Goal: Task Accomplishment & Management: Use online tool/utility

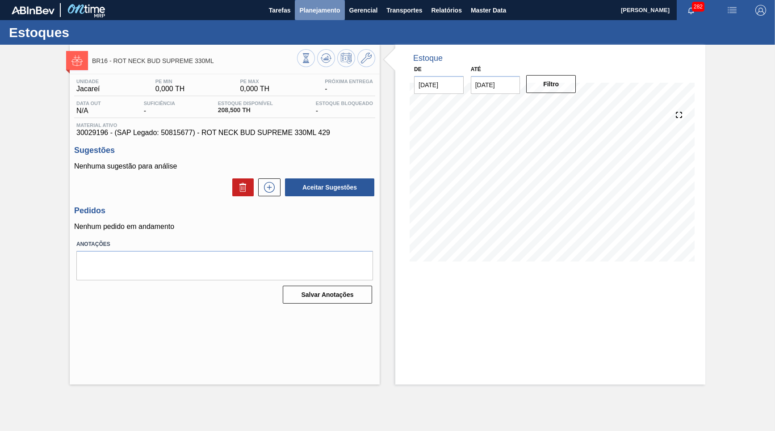
click at [327, 10] on span "Planejamento" at bounding box center [319, 10] width 41 height 11
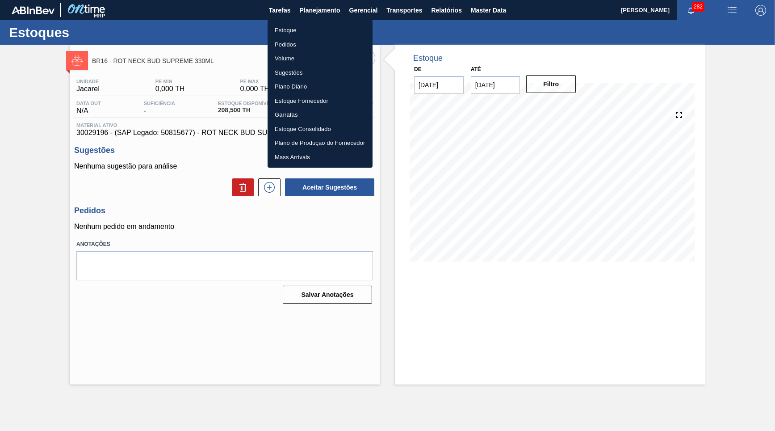
click at [297, 32] on li "Estoque" at bounding box center [320, 30] width 105 height 14
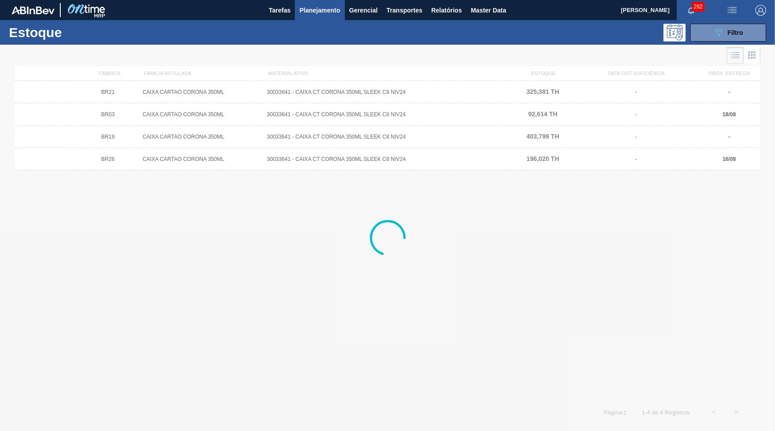
click at [746, 42] on div "Estoque 089F7B8B-B2A5-4AFE-B5C0-19BA573D28AC Filtro" at bounding box center [387, 32] width 775 height 25
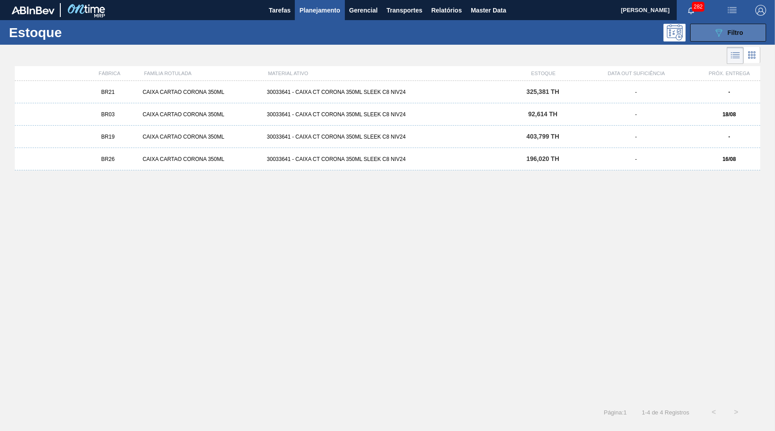
click at [711, 29] on button "089F7B8B-B2A5-4AFE-B5C0-19BA573D28AC Filtro" at bounding box center [728, 33] width 76 height 18
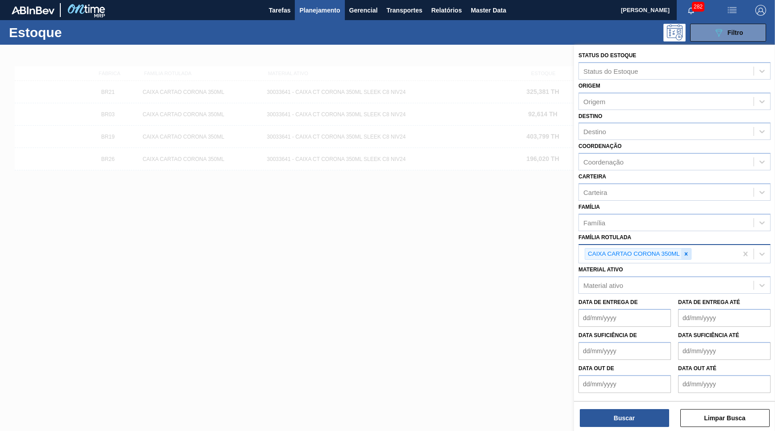
click at [685, 251] on icon at bounding box center [686, 254] width 6 height 6
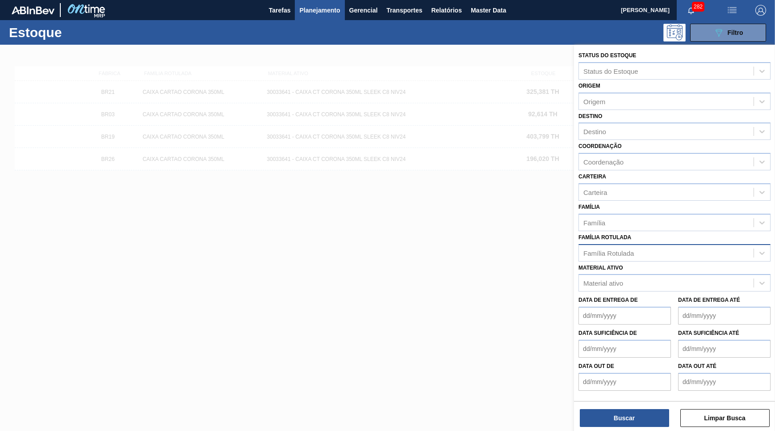
click at [643, 293] on div "Data de Entrega de" at bounding box center [624, 308] width 92 height 31
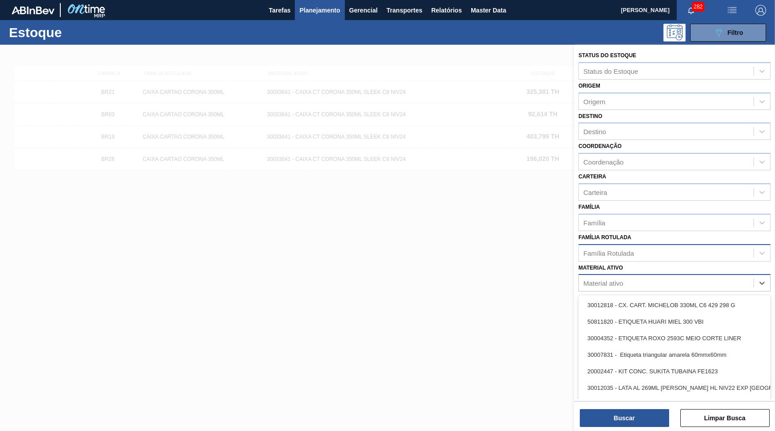
click at [632, 276] on div "Material ativo" at bounding box center [666, 282] width 175 height 13
paste ativo "30031289"
type ativo "30031289"
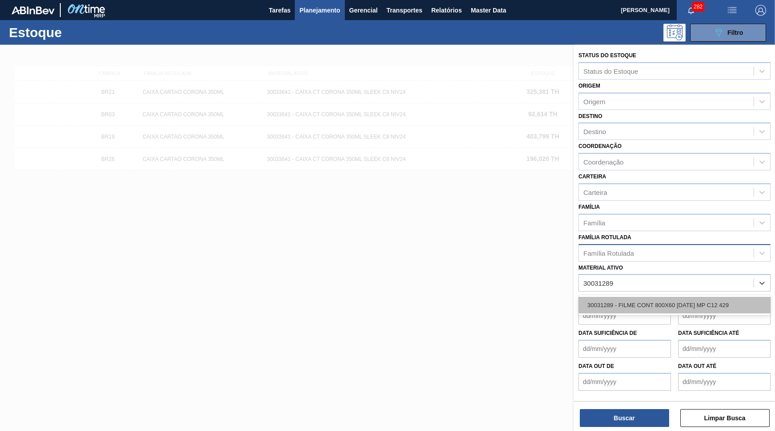
click at [641, 297] on div "30031289 - FILME CONT 800X60 [DATE] MP C12 429" at bounding box center [674, 305] width 192 height 17
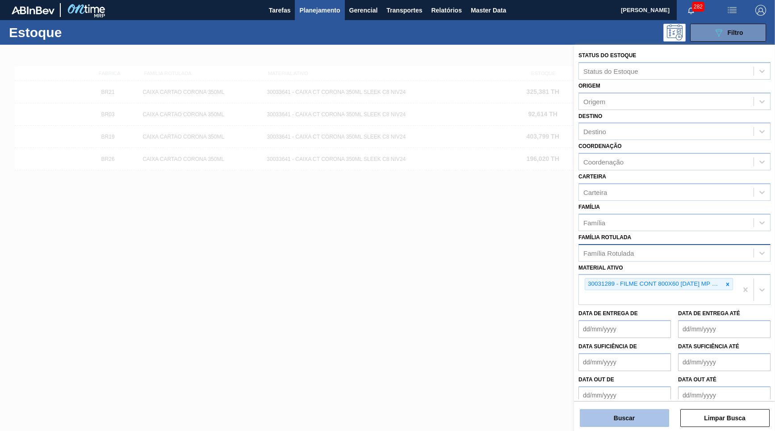
click at [644, 417] on button "Buscar" at bounding box center [624, 418] width 89 height 18
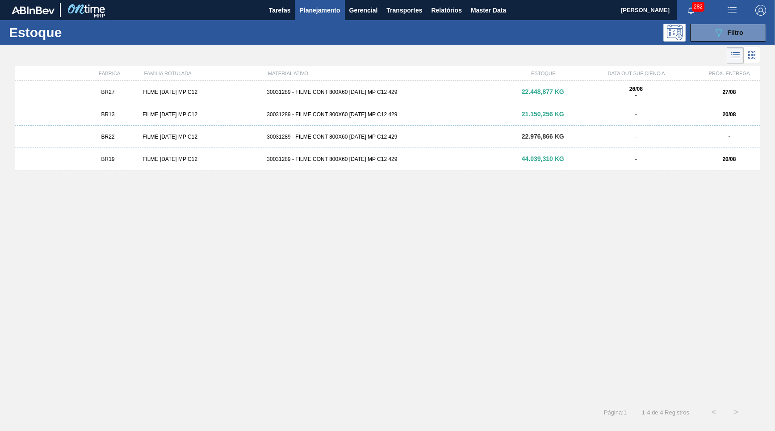
click at [159, 84] on div "BR27 FILME [DATE] MP C12 30031289 - FILME CONT 800X60 [DATE] MP C12 429 22.448,…" at bounding box center [387, 92] width 745 height 22
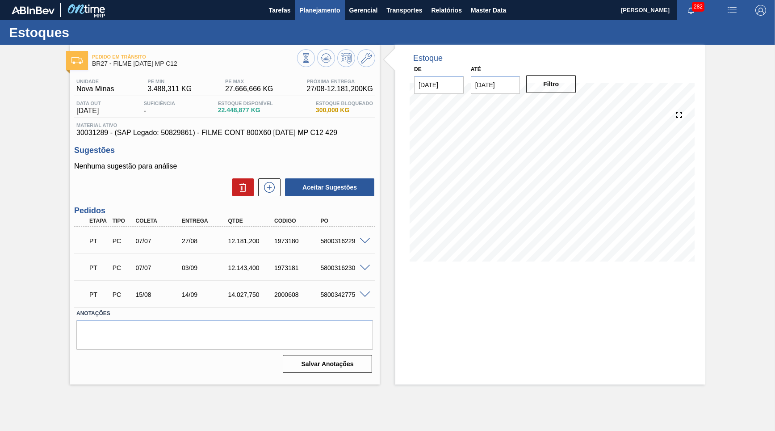
click at [328, 13] on span "Planejamento" at bounding box center [319, 10] width 41 height 11
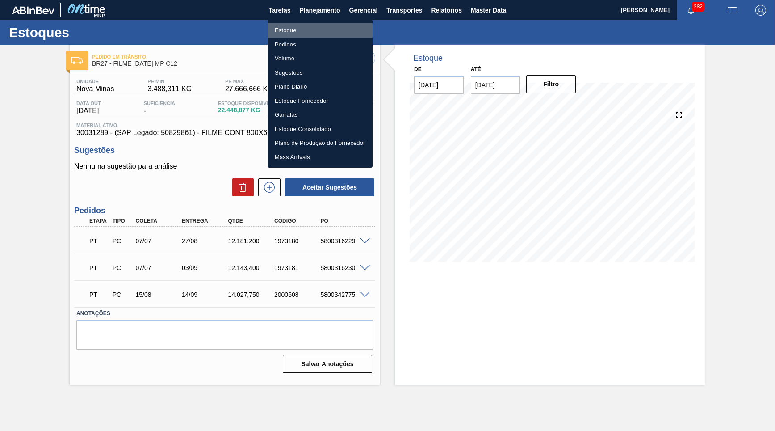
click at [315, 27] on li "Estoque" at bounding box center [320, 30] width 105 height 14
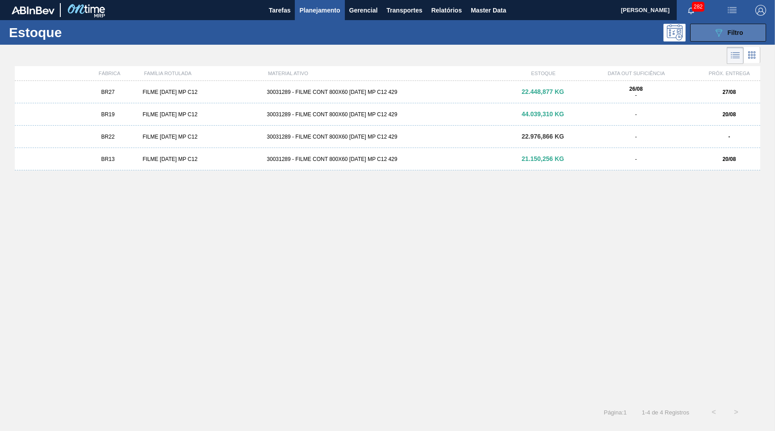
click at [706, 31] on button "089F7B8B-B2A5-4AFE-B5C0-19BA573D28AC Filtro" at bounding box center [728, 33] width 76 height 18
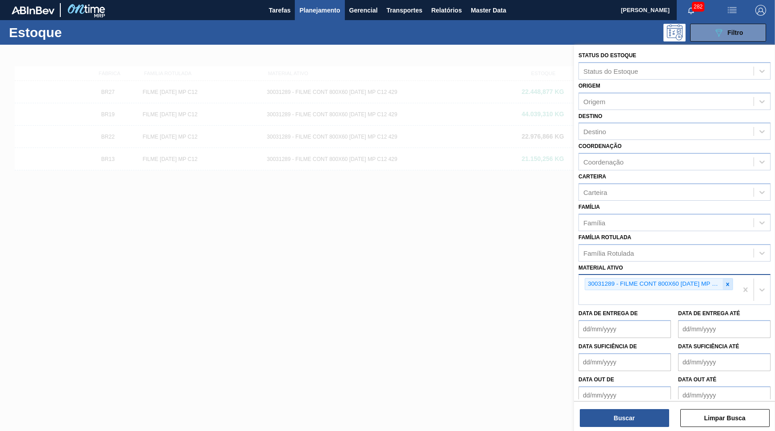
click at [727, 281] on icon at bounding box center [727, 284] width 6 height 6
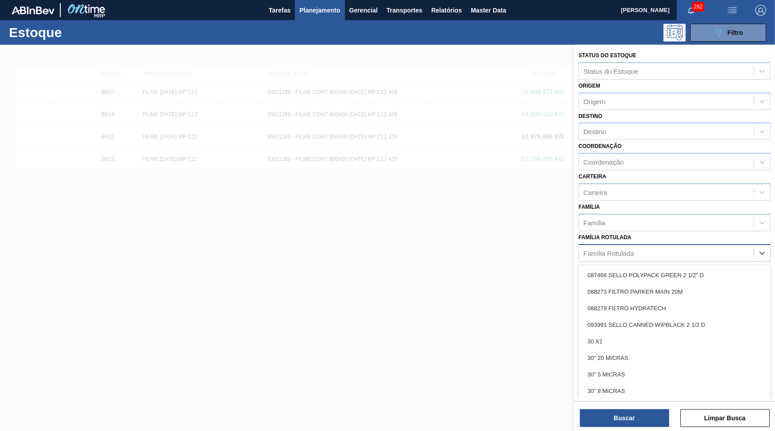
click at [674, 247] on div "Família Rotulada" at bounding box center [666, 252] width 175 height 13
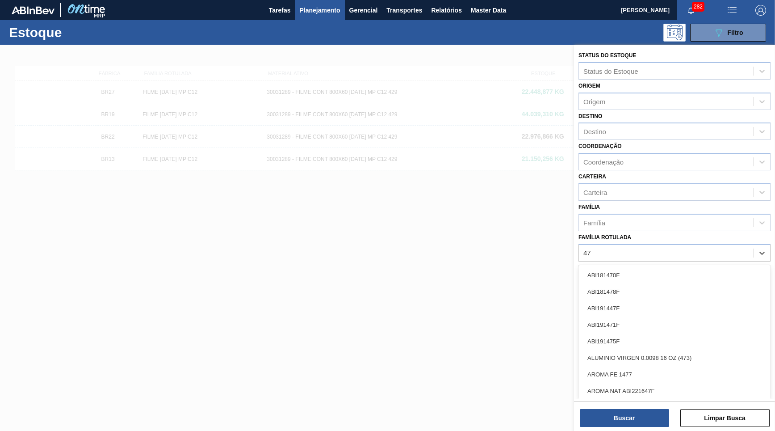
type Rotulada "4"
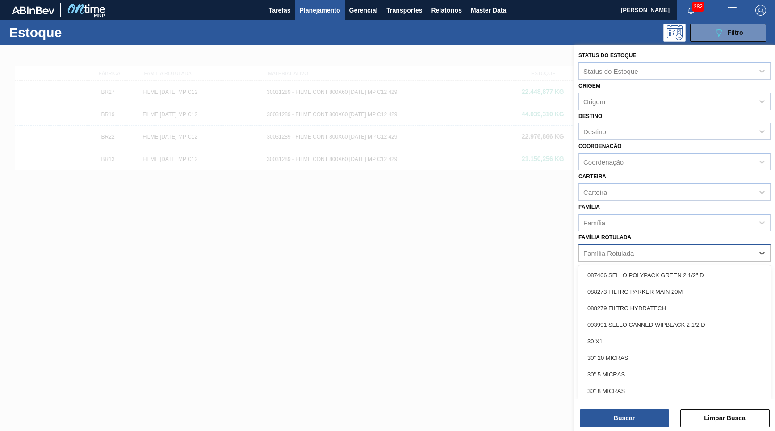
click at [666, 246] on div "Família Rotulada" at bounding box center [666, 252] width 175 height 13
paste Rotulada "FILME AP MP12 473ML"
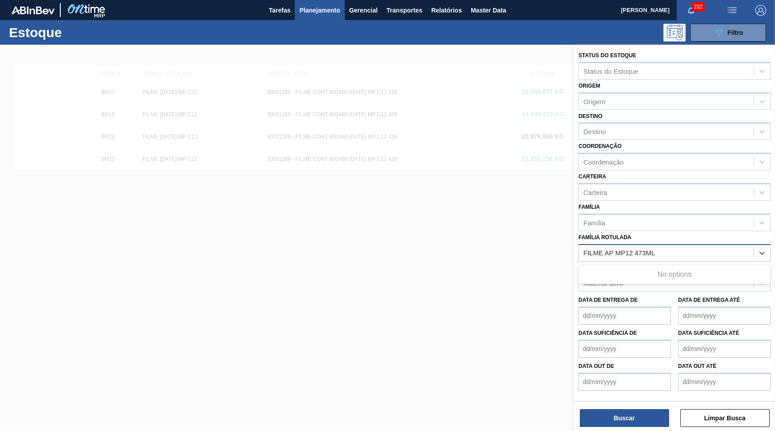
type Rotulada "FILME AP MP12 473ML"
click at [636, 267] on div "FILME AP MP12 473ML" at bounding box center [674, 275] width 192 height 17
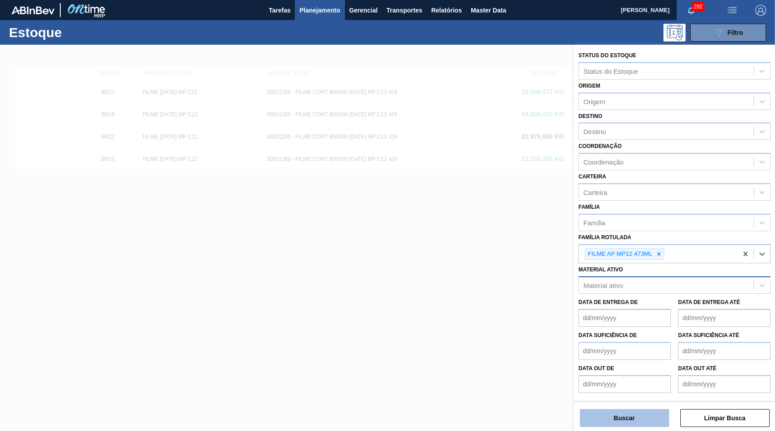
click at [611, 419] on button "Buscar" at bounding box center [624, 418] width 89 height 18
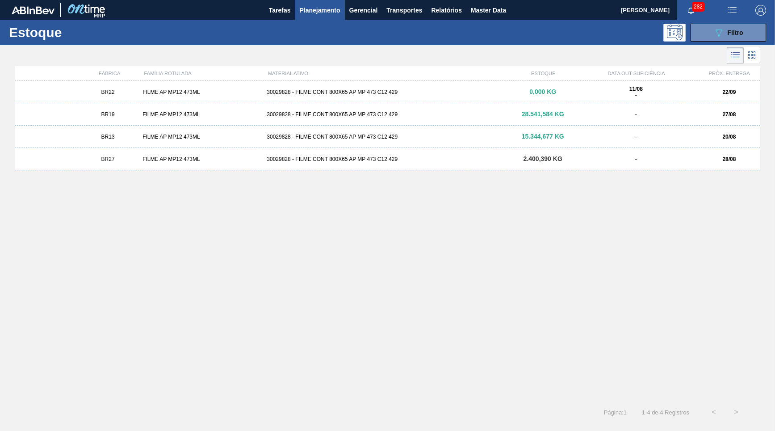
click at [510, 138] on div "30029828 - FILME CONT 800X65 AP MP 473 C12 429" at bounding box center [387, 137] width 248 height 6
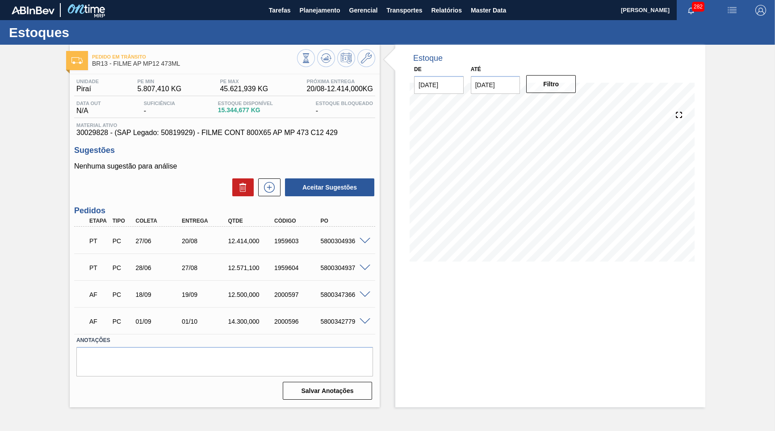
click at [194, 131] on span "30029828 - (SAP Legado: 50819929) - FILME CONT 800X65 AP MP 473 C12 429" at bounding box center [224, 133] width 297 height 8
click at [311, 54] on icon at bounding box center [306, 58] width 10 height 10
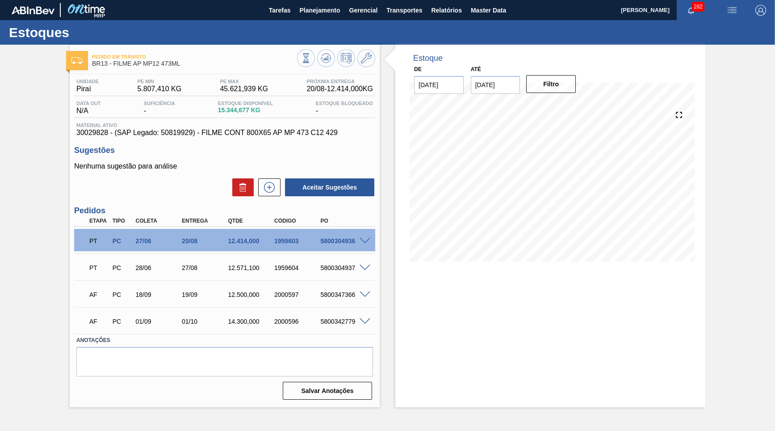
click at [606, 310] on div "Estoque De [DATE] Até [DATE] Filtro 22/08 Projeção de Estoque 22,878.13 [DOMAIN…" at bounding box center [550, 226] width 310 height 362
click at [0, 257] on div "Pedido em Trânsito BR13 - FILME AP MP12 473ML Unidade Piraí PE MIN 5.807,410 KG…" at bounding box center [387, 226] width 775 height 362
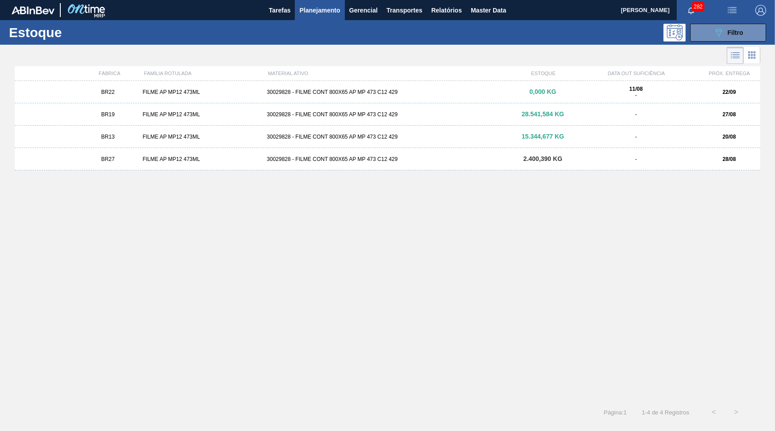
click at [335, 157] on div "30029828 - FILME CONT 800X65 AP MP 473 C12 429" at bounding box center [387, 159] width 248 height 6
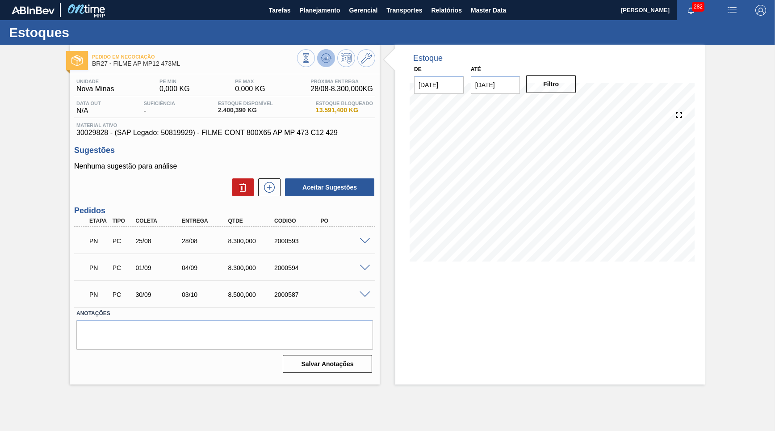
click at [329, 61] on icon at bounding box center [326, 60] width 9 height 4
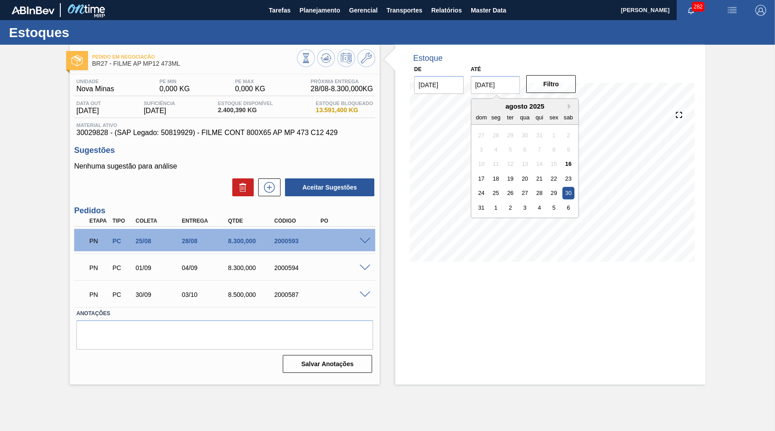
click at [492, 78] on input "[DATE]" at bounding box center [496, 85] width 50 height 18
click at [568, 105] on button "Next Month" at bounding box center [571, 106] width 6 height 6
click at [504, 187] on div "30" at bounding box center [510, 193] width 12 height 12
type input "[DATE]"
click at [557, 87] on button "Filtro" at bounding box center [551, 84] width 50 height 18
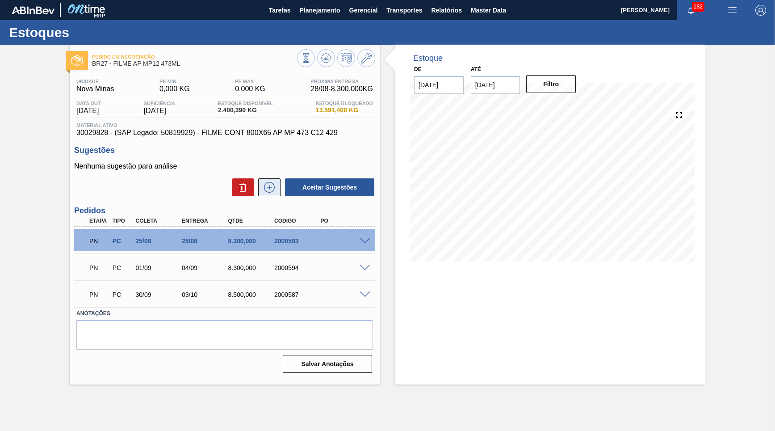
click at [275, 184] on icon at bounding box center [269, 187] width 14 height 11
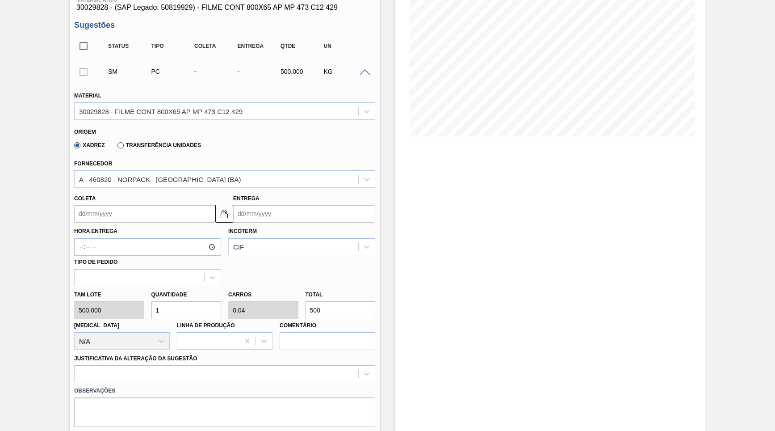
scroll to position [126, 0]
click at [152, 143] on label "Transferência Unidades" at bounding box center [159, 145] width 84 height 6
click at [116, 147] on input "Transferência Unidades" at bounding box center [116, 147] width 0 height 0
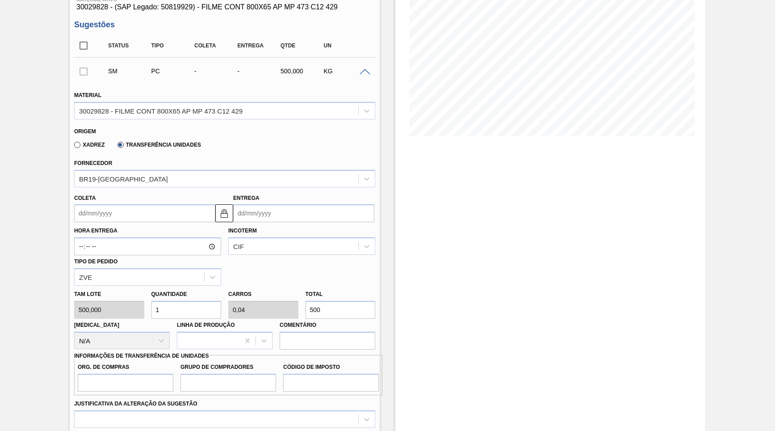
click at [129, 204] on input "Coleta" at bounding box center [144, 213] width 141 height 18
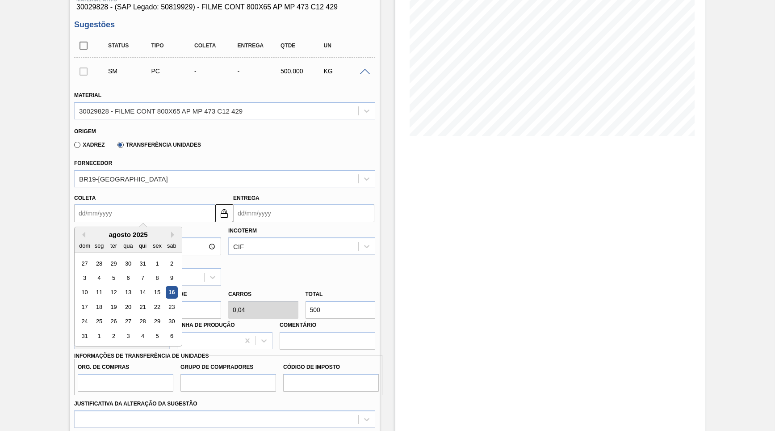
click at [166, 286] on div "16" at bounding box center [172, 292] width 12 height 12
type input "[DATE]"
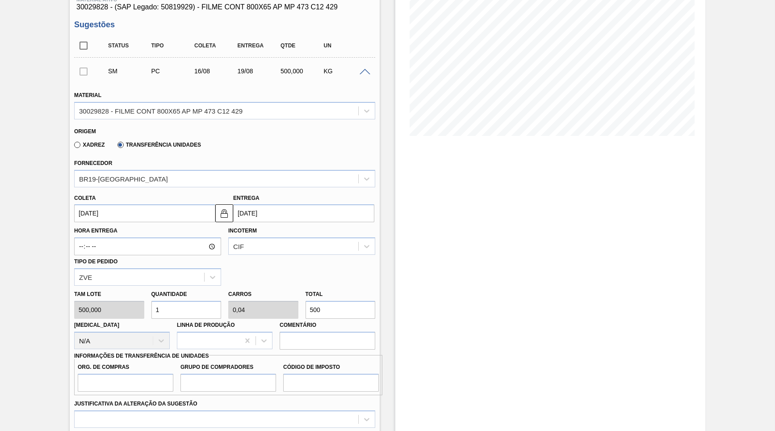
drag, startPoint x: 336, startPoint y: 302, endPoint x: 271, endPoint y: 304, distance: 65.7
click at [306, 304] on input "500" at bounding box center [341, 310] width 70 height 18
type input "0,012"
type input "0"
type input "6"
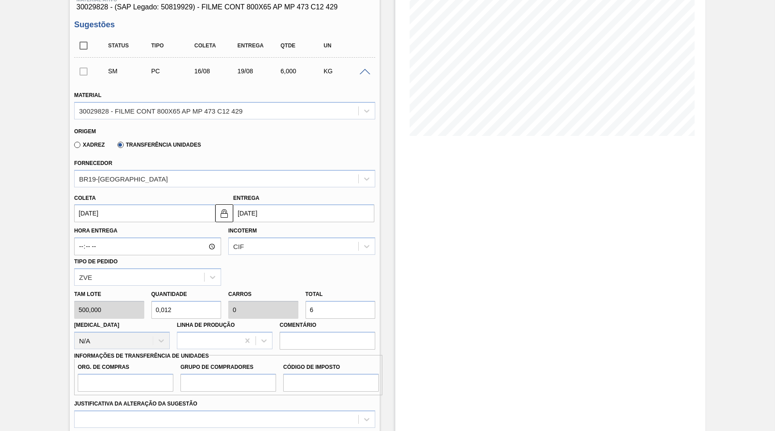
type input "0,12"
type input "0,005"
type input "60"
type input "1,2"
type input "0,048"
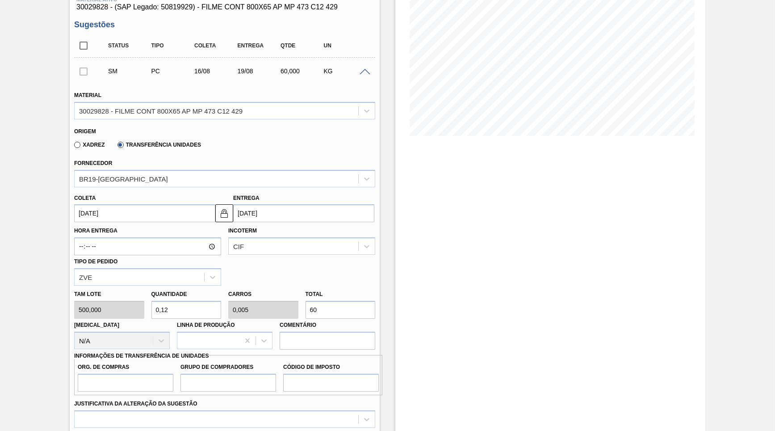
type input "600"
type input "12"
type input "0,48"
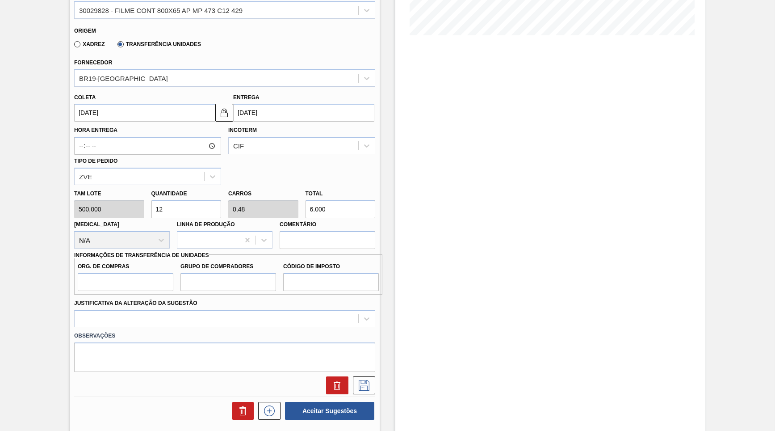
type input "6.000"
click at [116, 273] on input "Org. de Compras" at bounding box center [126, 282] width 96 height 18
type input "BR00"
click at [233, 273] on input "Grupo de Compradores" at bounding box center [228, 282] width 96 height 18
type input "B02"
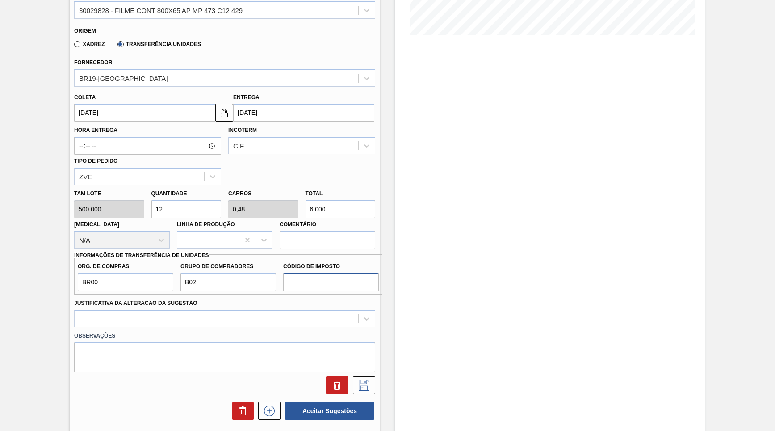
click at [360, 273] on input "Código de Imposto" at bounding box center [331, 282] width 96 height 18
type input "IZ"
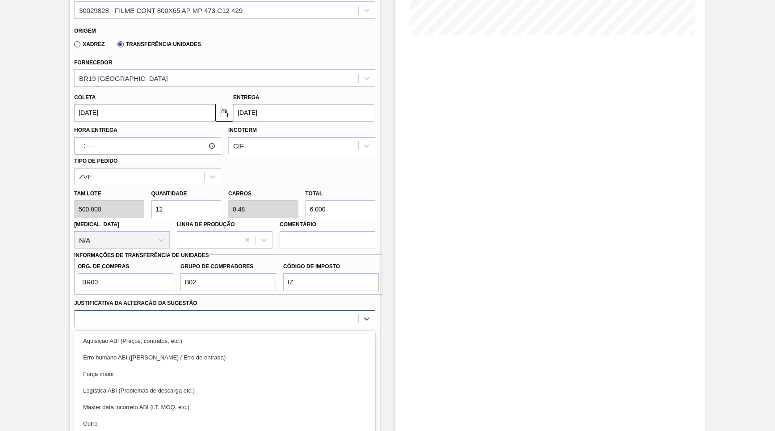
click at [251, 310] on div "option Aquisição ABI (Preços, contratos, etc.) focused, 1 of 18. 18 results ava…" at bounding box center [224, 318] width 301 height 17
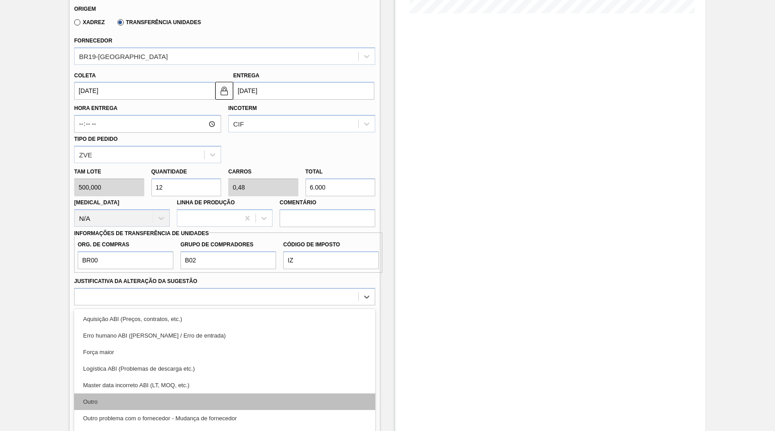
click at [147, 393] on div "Outro" at bounding box center [224, 401] width 301 height 17
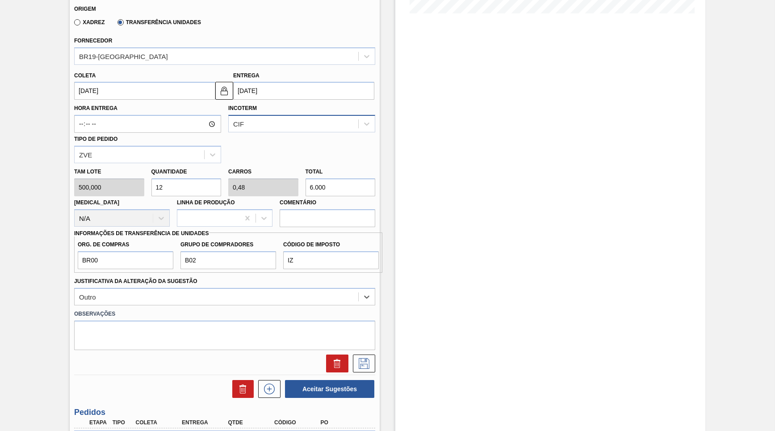
click at [277, 120] on div "CIF" at bounding box center [294, 123] width 130 height 13
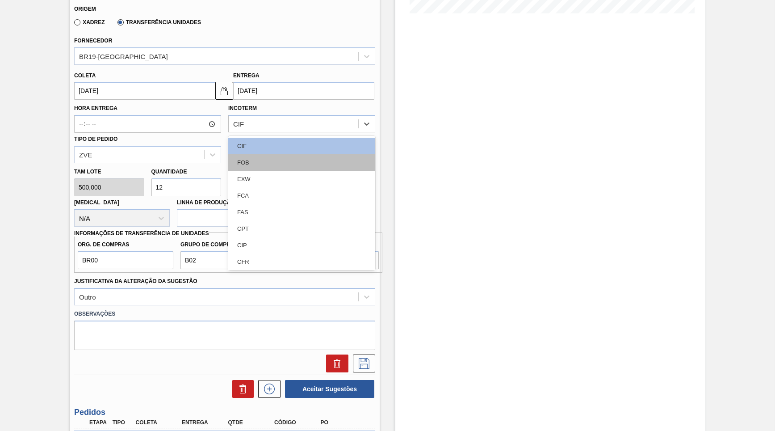
click at [273, 154] on div "FOB" at bounding box center [301, 162] width 147 height 17
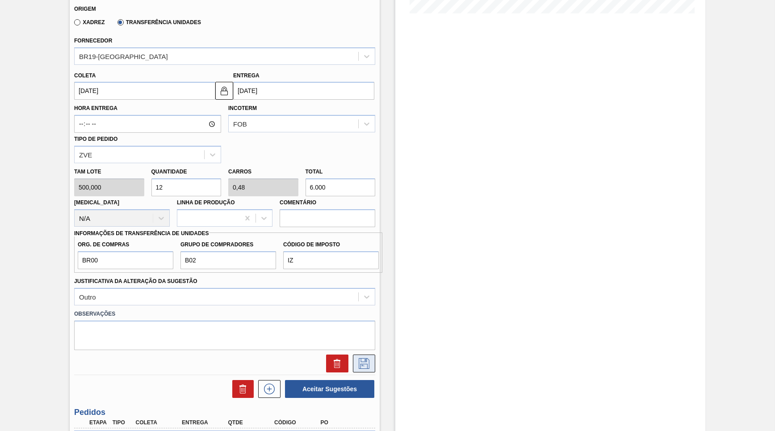
click at [362, 358] on icon at bounding box center [364, 363] width 14 height 11
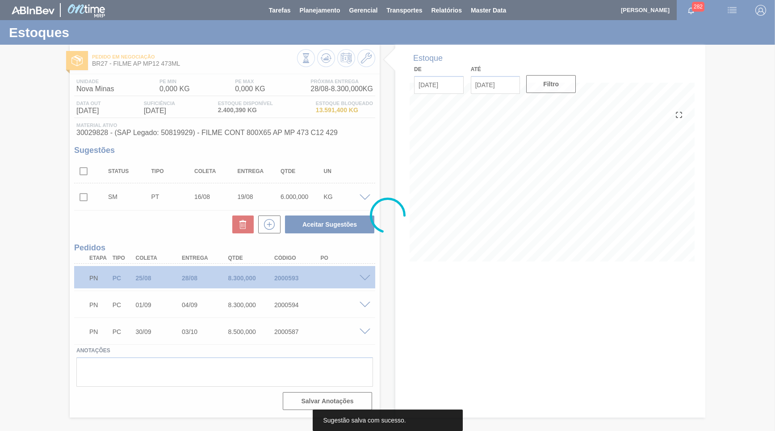
scroll to position [0, 0]
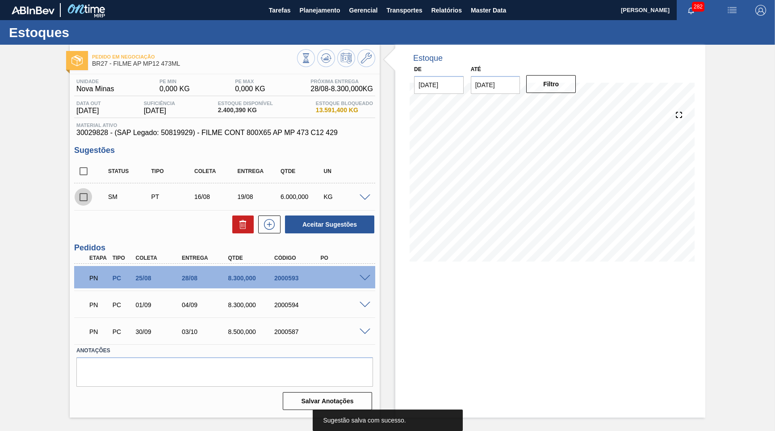
click at [80, 193] on input "checkbox" at bounding box center [83, 197] width 19 height 19
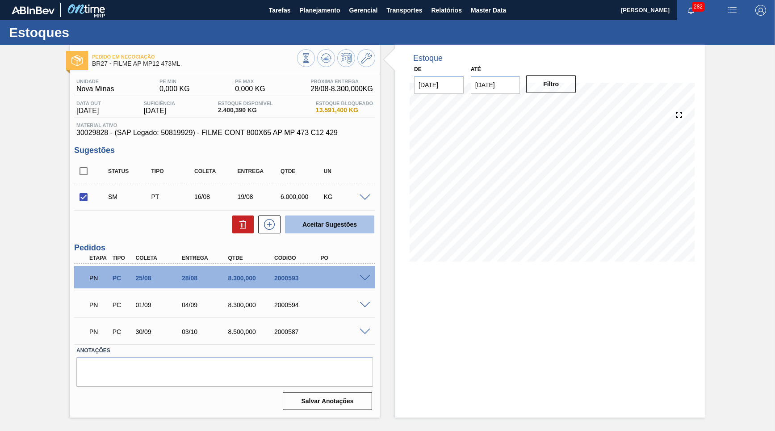
click at [310, 217] on button "Aceitar Sugestões" at bounding box center [329, 224] width 89 height 18
checkbox input "false"
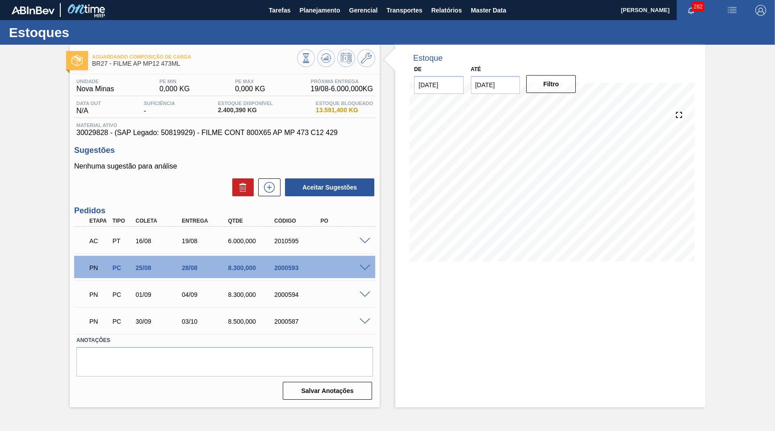
click at [364, 238] on span at bounding box center [365, 241] width 11 height 7
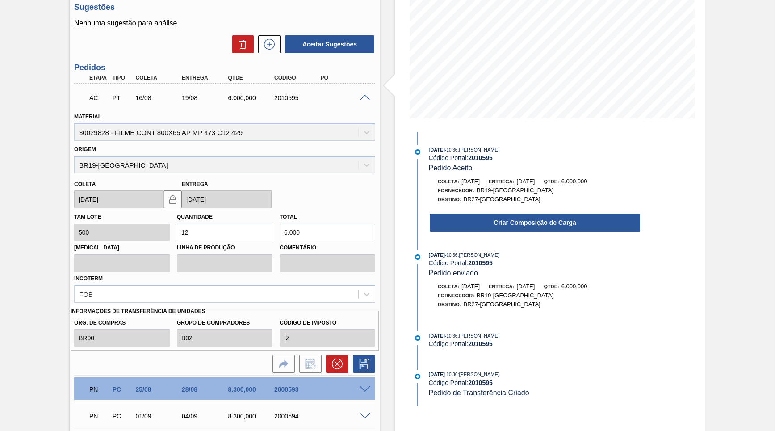
scroll to position [151, 0]
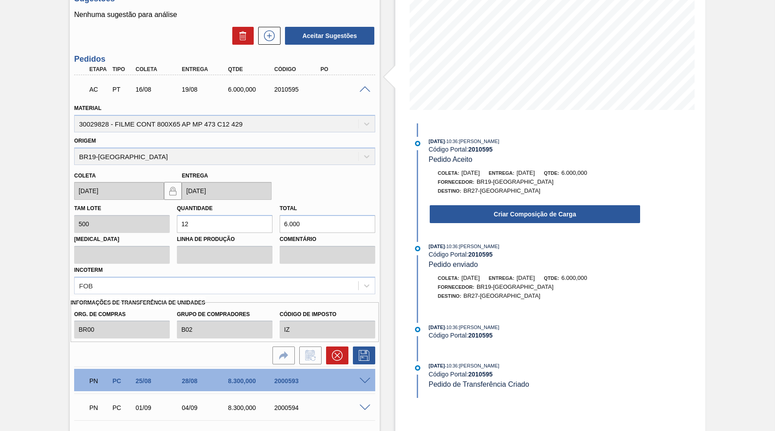
click at [565, 201] on div "Criar Composição de Carga" at bounding box center [526, 212] width 230 height 24
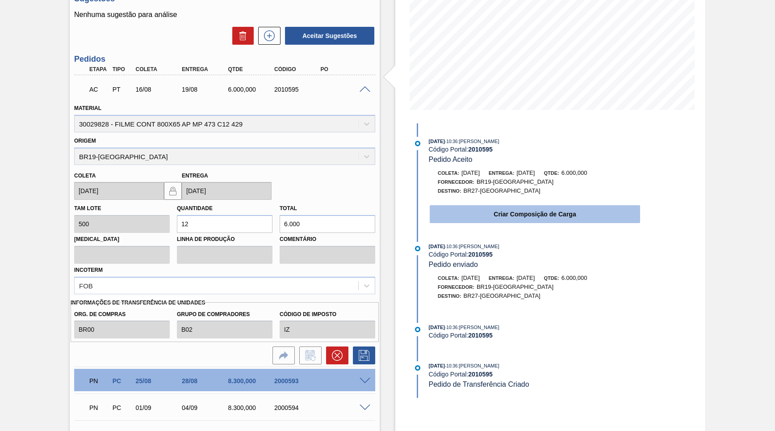
click at [565, 209] on button "Criar Composição de Carga" at bounding box center [535, 214] width 210 height 18
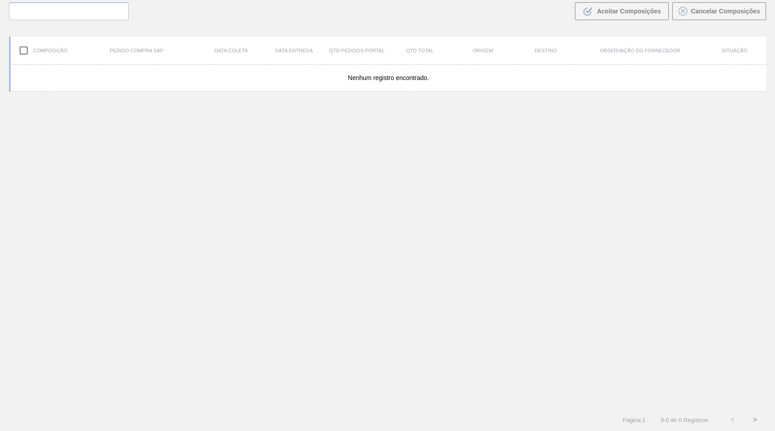
scroll to position [61, 0]
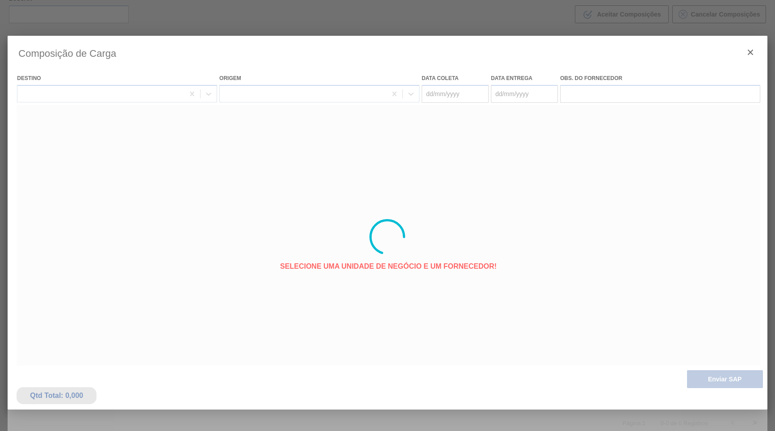
type coleta "[DATE]"
type entrega "[DATE]"
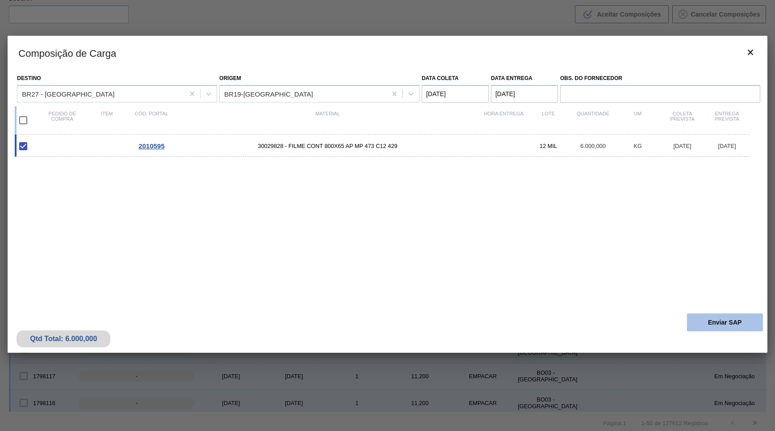
click at [724, 313] on button "Enviar SAP" at bounding box center [725, 322] width 76 height 18
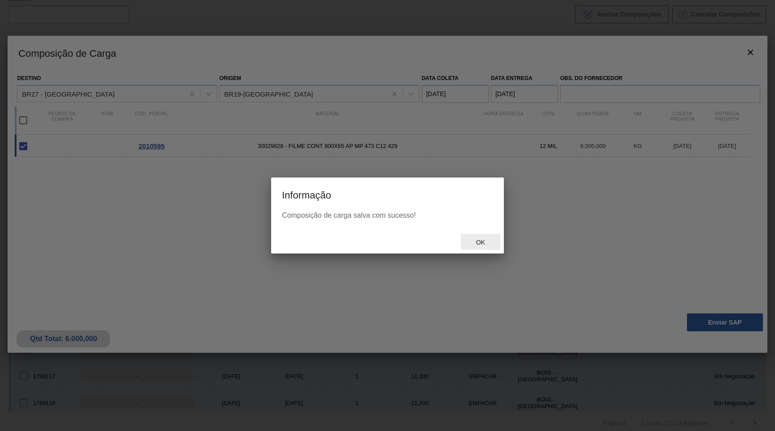
click at [490, 243] on span "Ok" at bounding box center [480, 242] width 23 height 7
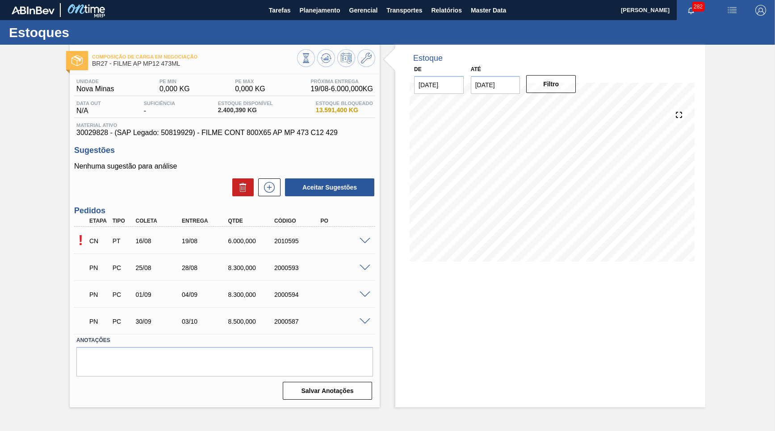
click at [366, 238] on span at bounding box center [365, 241] width 11 height 7
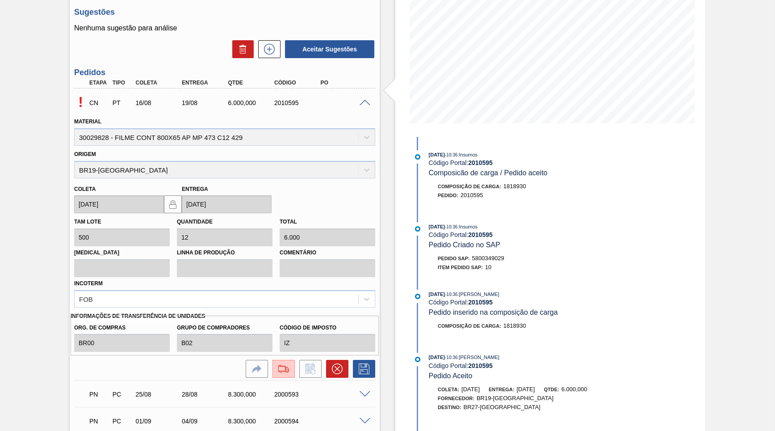
scroll to position [151, 0]
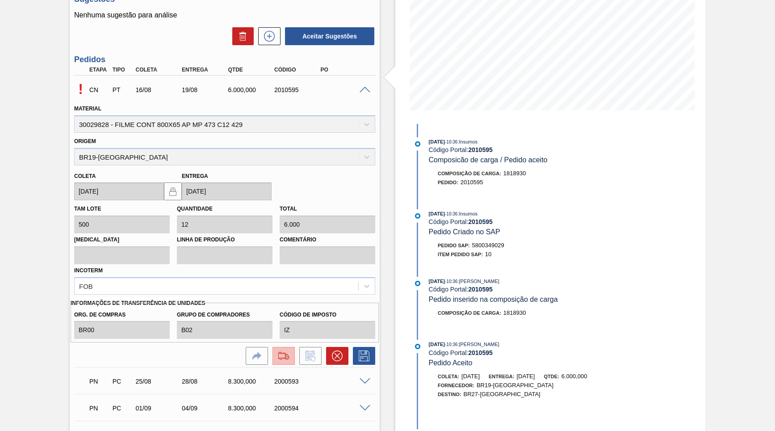
click at [286, 350] on img at bounding box center [283, 355] width 14 height 11
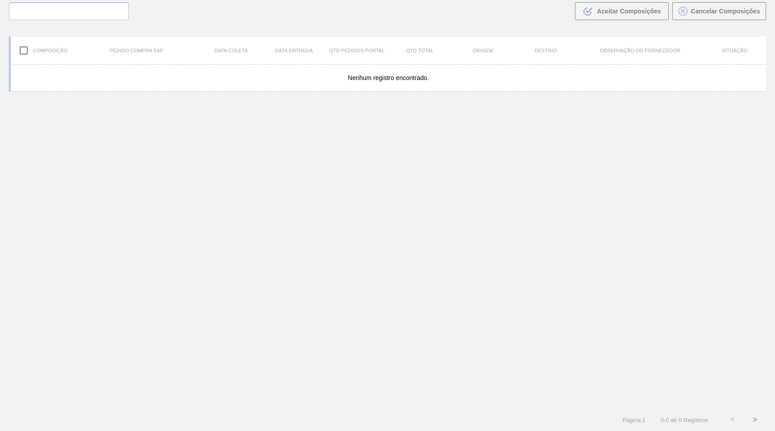
scroll to position [61, 0]
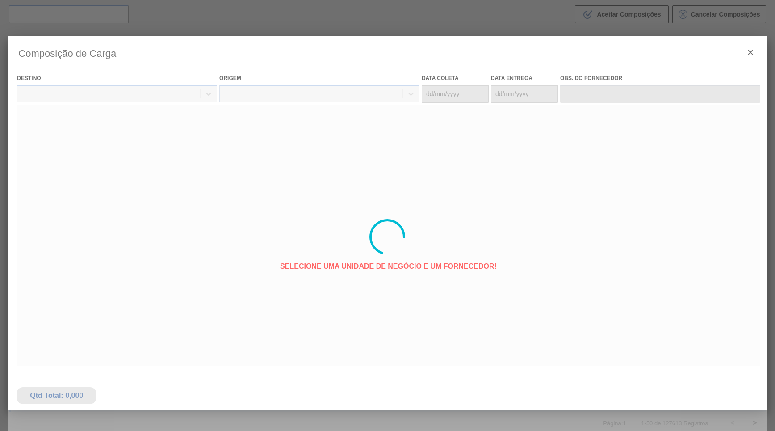
type coleta "[DATE]"
type entrega "[DATE]"
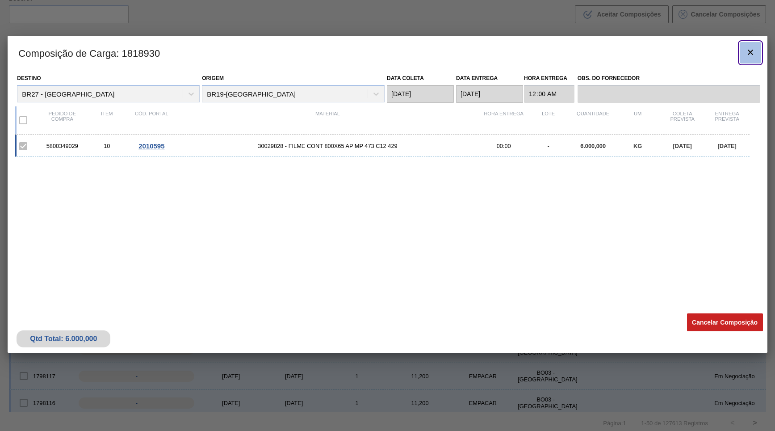
click at [749, 55] on icon "botão de ícone" at bounding box center [750, 52] width 11 height 11
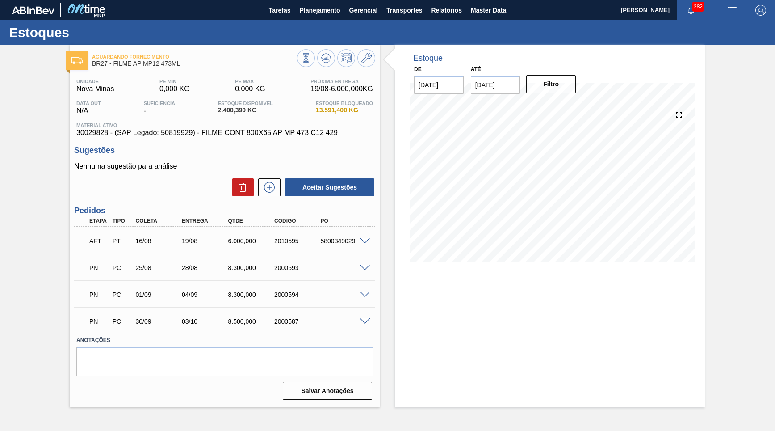
click at [340, 240] on div "5800349029" at bounding box center [343, 240] width 51 height 7
copy div "5800349029"
